Goal: Task Accomplishment & Management: Manage account settings

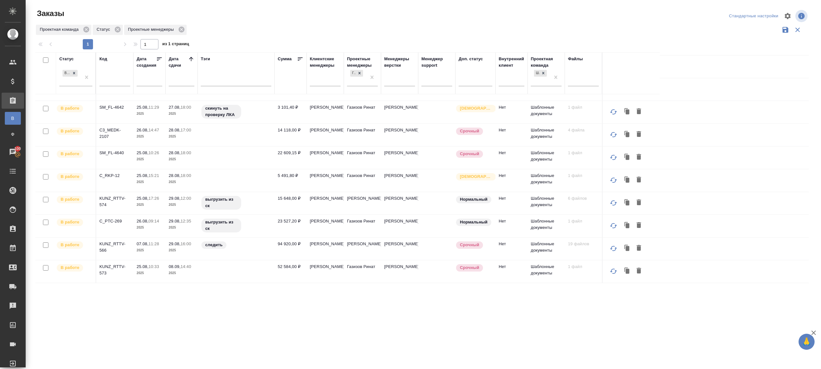
scroll to position [183, 0]
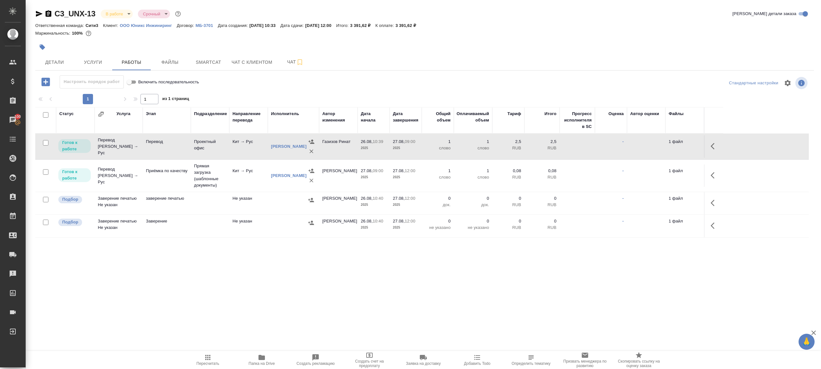
click at [240, 143] on td "Кит → Рус" at bounding box center [248, 146] width 38 height 22
click at [259, 356] on icon "button" at bounding box center [261, 357] width 6 height 5
click at [102, 61] on span "Услуги" at bounding box center [93, 62] width 31 height 8
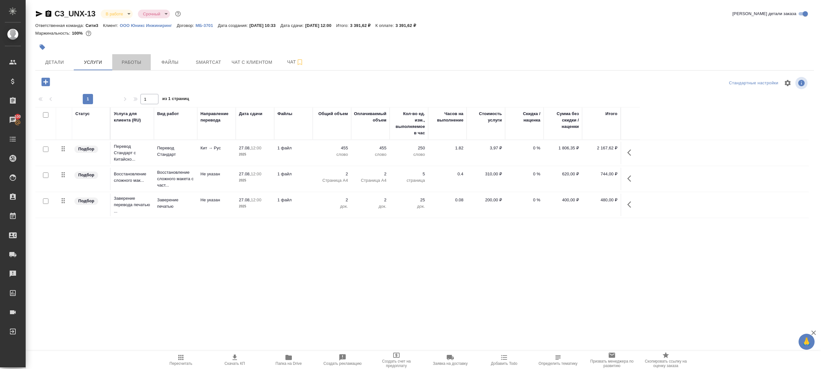
drag, startPoint x: 117, startPoint y: 58, endPoint x: 113, endPoint y: 53, distance: 6.1
click at [117, 58] on button "Работы" at bounding box center [131, 62] width 38 height 16
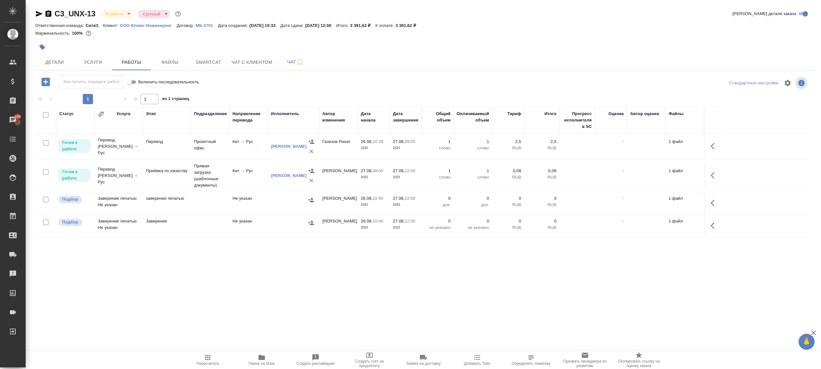
click at [38, 13] on icon "button" at bounding box center [39, 14] width 7 height 6
click at [38, 14] on icon "button" at bounding box center [39, 14] width 7 height 6
click at [35, 17] on icon "button" at bounding box center [39, 14] width 8 height 8
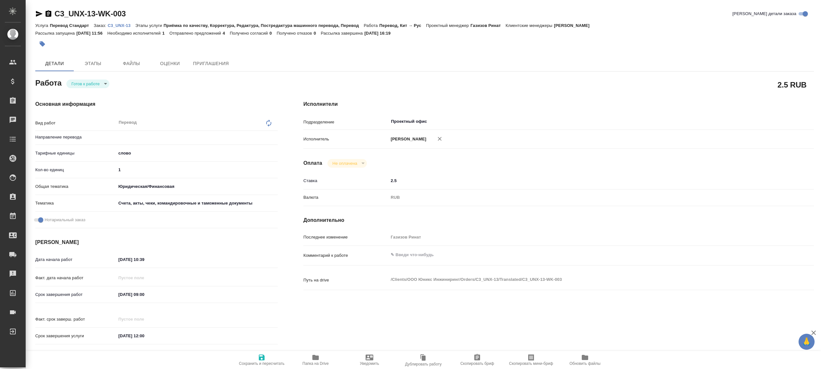
type textarea "x"
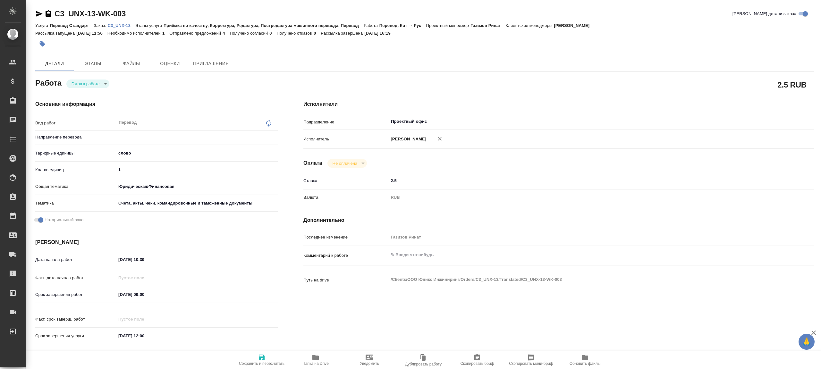
type textarea "x"
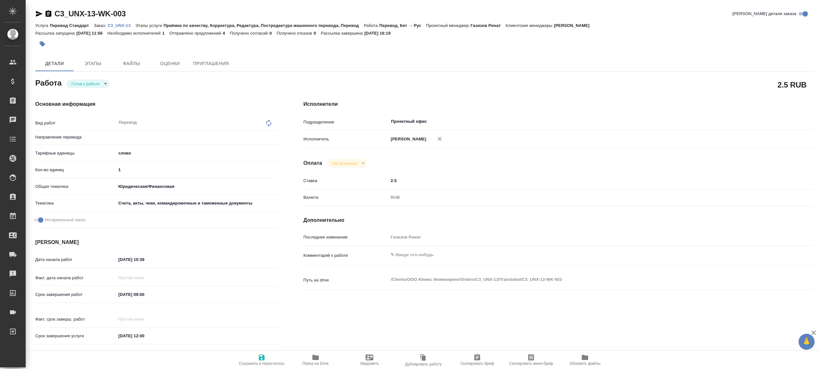
type textarea "x"
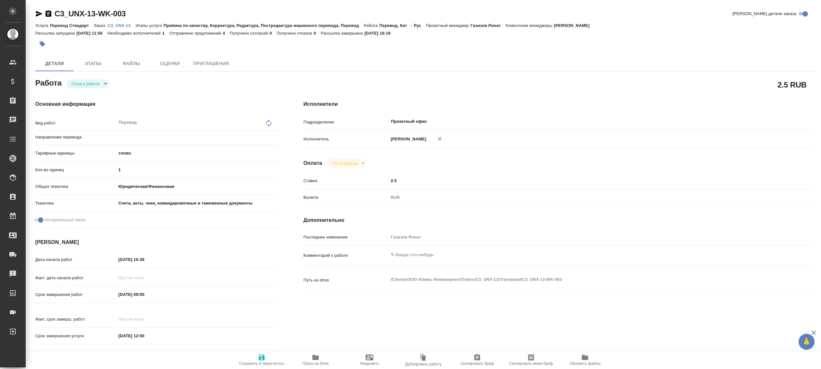
type textarea "x"
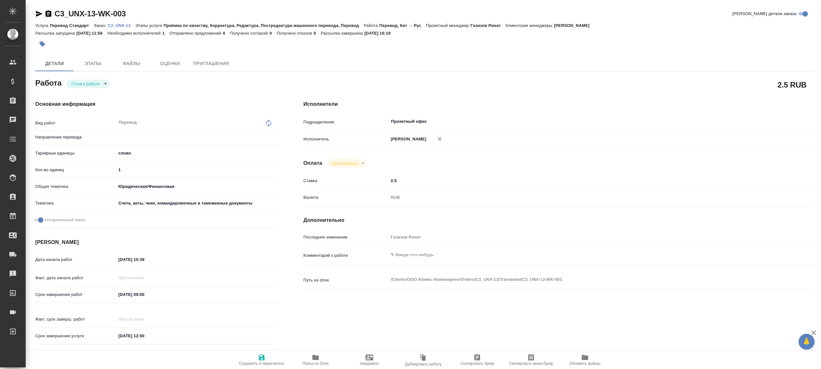
type textarea "x"
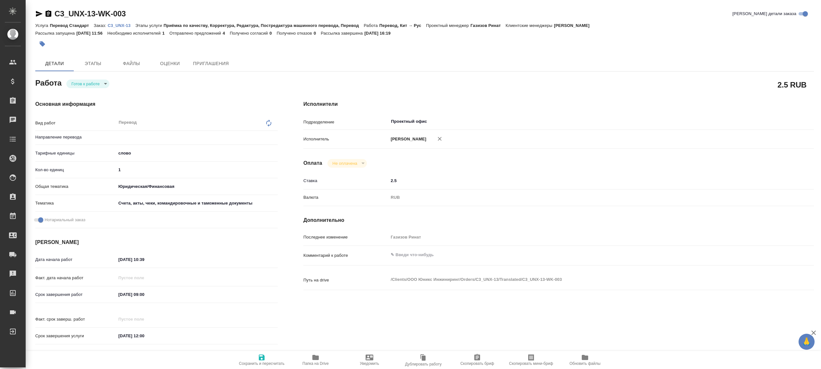
type textarea "x"
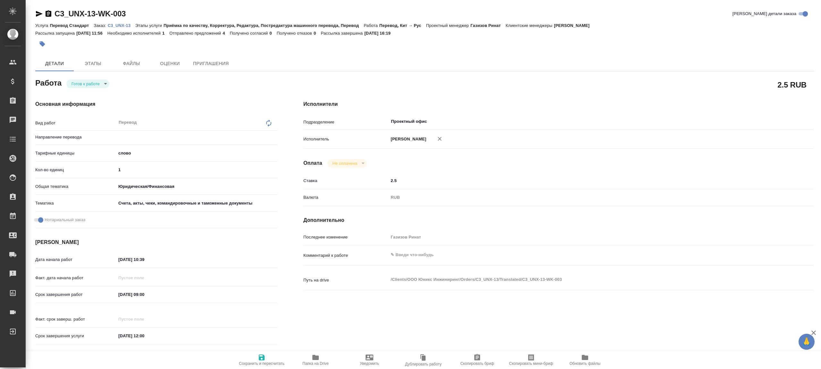
type textarea "x"
type input "кит-рус"
type textarea "x"
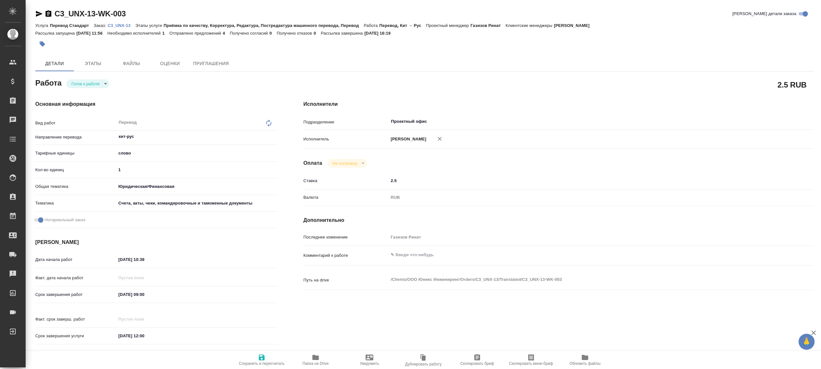
type textarea "x"
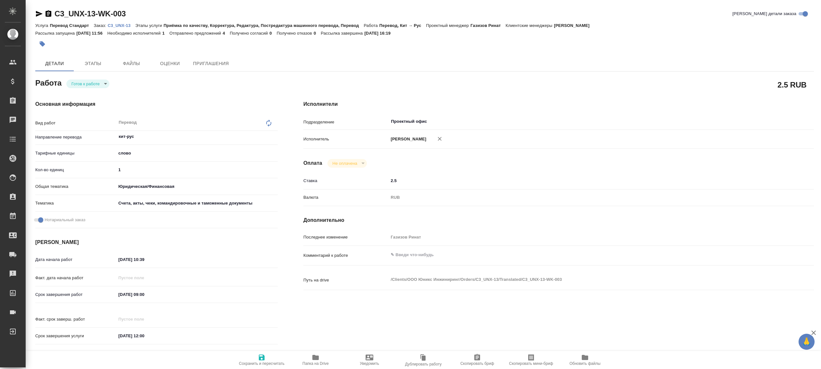
type textarea "x"
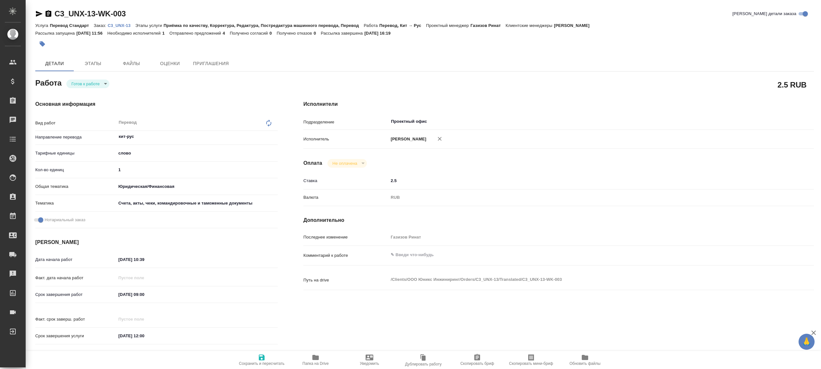
type textarea "x"
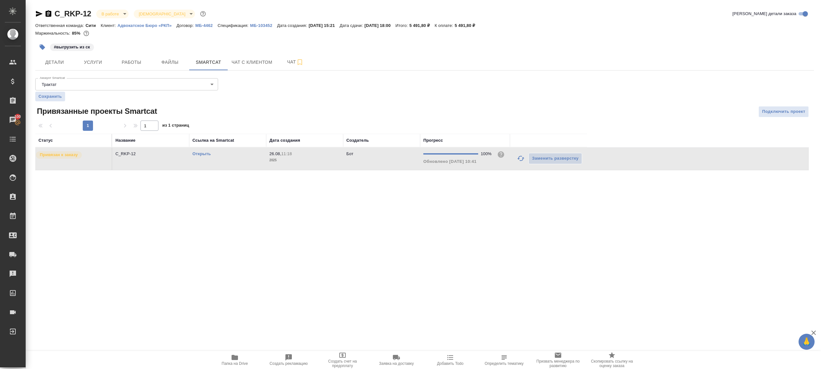
click at [212, 155] on div "Открыть" at bounding box center [227, 154] width 71 height 6
click at [201, 153] on link "Открыть" at bounding box center [201, 153] width 18 height 5
click at [147, 54] on button "Работы" at bounding box center [131, 62] width 38 height 16
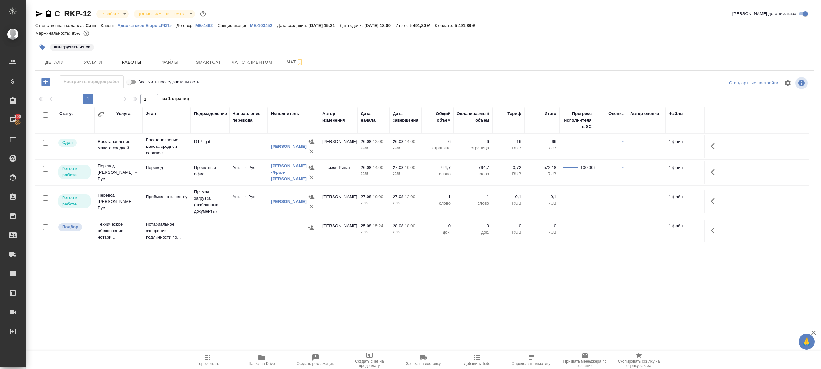
click at [261, 362] on span "Папка на Drive" at bounding box center [261, 363] width 26 height 4
click at [710, 170] on icon "button" at bounding box center [714, 172] width 8 height 8
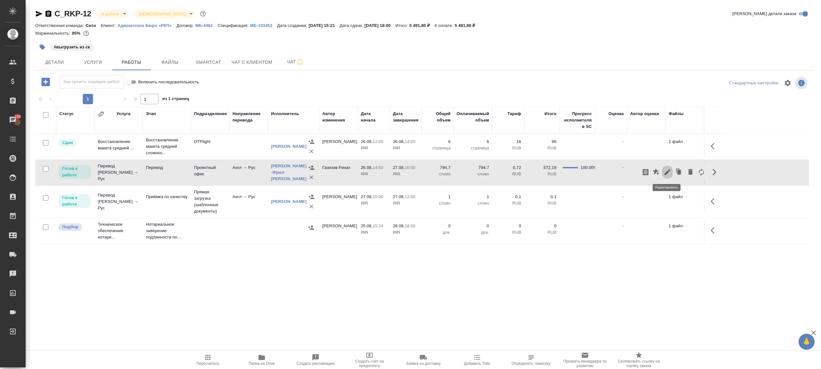
click at [668, 172] on icon "button" at bounding box center [667, 172] width 6 height 6
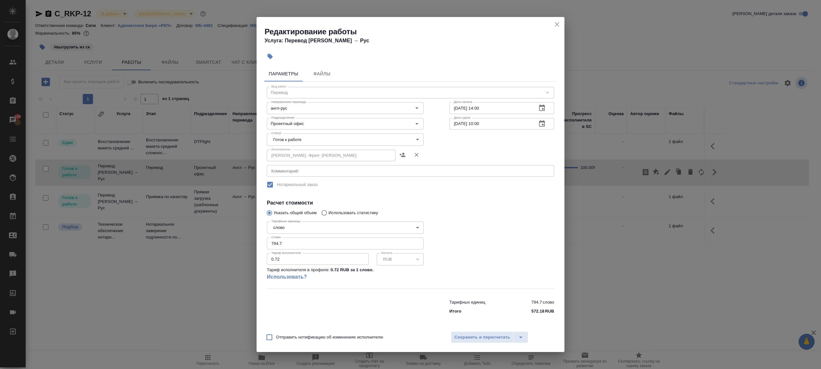
click at [285, 139] on body "🙏 .cls-1 fill:#fff; AWATERA Gazizov Rinat Клиенты Спецификации Заказы 100 Чаты …" at bounding box center [410, 184] width 821 height 369
drag, startPoint x: 291, startPoint y: 171, endPoint x: 292, endPoint y: 194, distance: 22.8
click at [291, 171] on li "Сдан" at bounding box center [345, 172] width 157 height 11
type input "closed"
click at [313, 248] on input "794.7" at bounding box center [345, 244] width 157 height 12
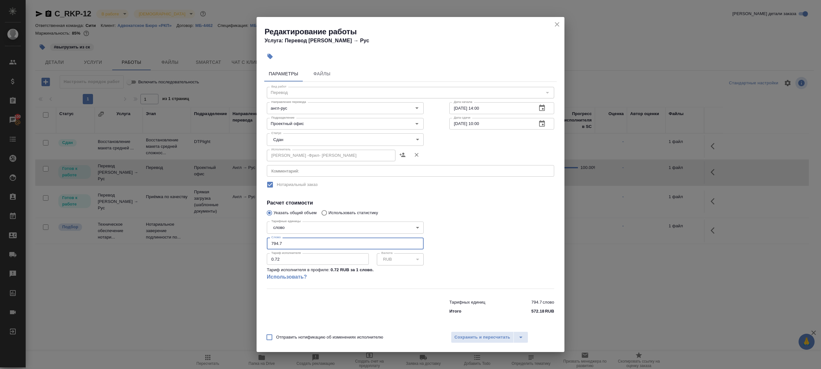
paste input "62.4"
type input "762.4"
click at [500, 240] on div at bounding box center [501, 253] width 130 height 95
click at [502, 333] on button "Сохранить и пересчитать" at bounding box center [482, 337] width 63 height 12
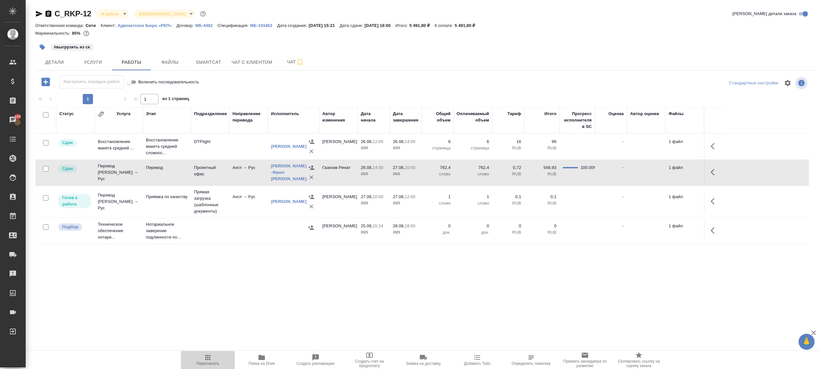
click at [195, 359] on span "Пересчитать" at bounding box center [208, 360] width 46 height 12
drag, startPoint x: 195, startPoint y: 359, endPoint x: 160, endPoint y: 239, distance: 124.6
click at [195, 359] on span "Пересчитать" at bounding box center [208, 360] width 46 height 12
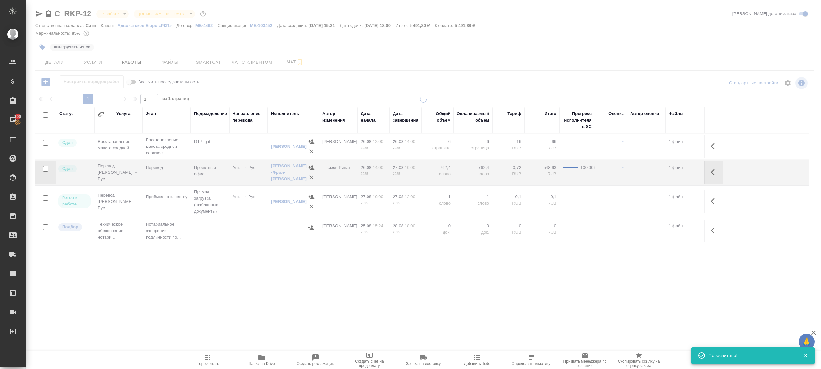
click at [45, 48] on div at bounding box center [423, 134] width 795 height 268
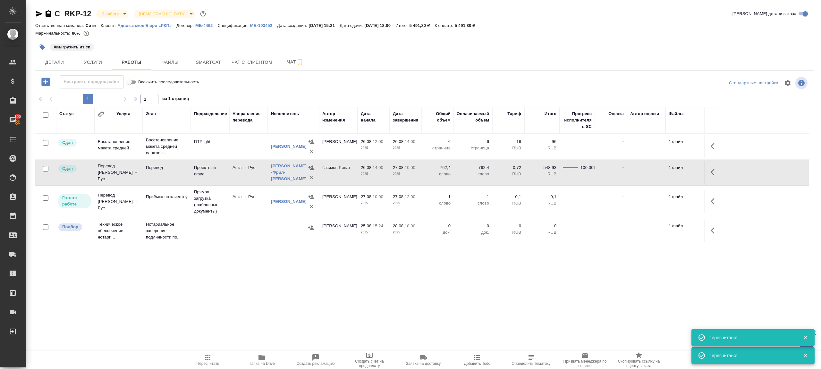
click at [40, 42] on button "button" at bounding box center [42, 47] width 14 height 14
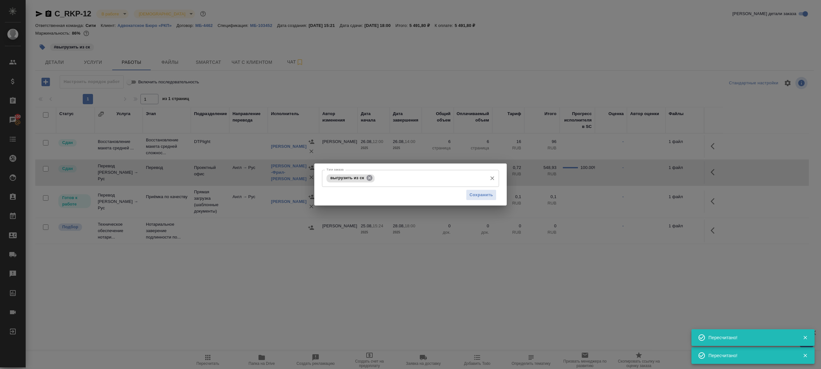
click at [367, 176] on icon at bounding box center [369, 177] width 7 height 7
click at [480, 197] on span "Сохранить" at bounding box center [480, 194] width 23 height 7
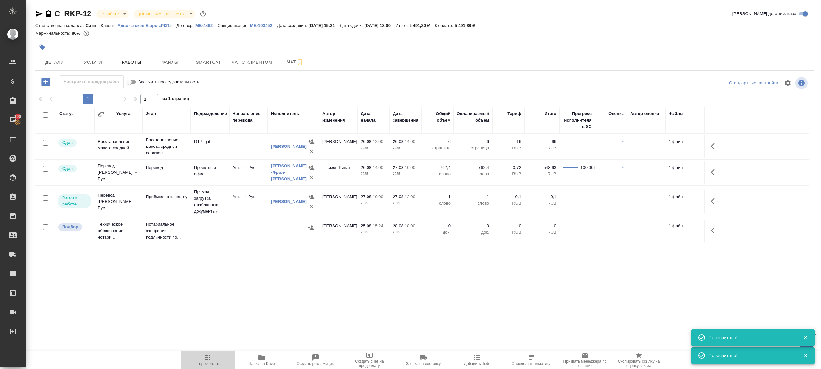
click at [219, 359] on span "Пересчитать" at bounding box center [208, 360] width 46 height 12
